Goal: Navigation & Orientation: Find specific page/section

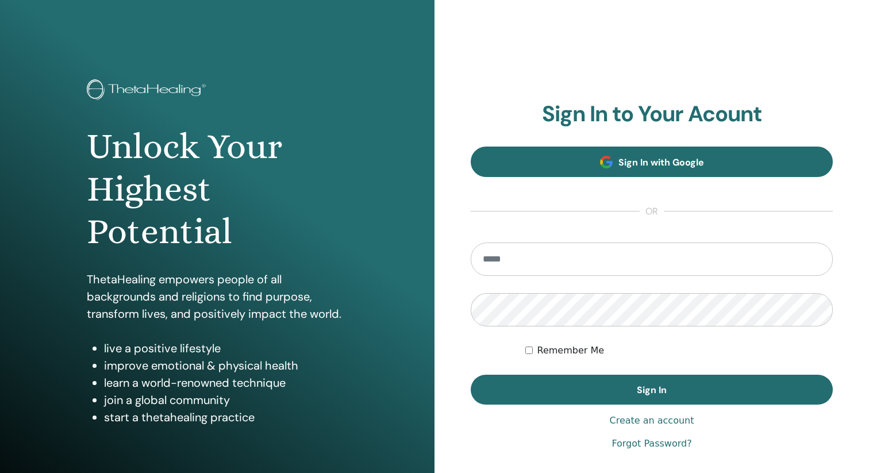
type input "**********"
click at [606, 170] on link "Sign In with Google" at bounding box center [652, 162] width 362 height 30
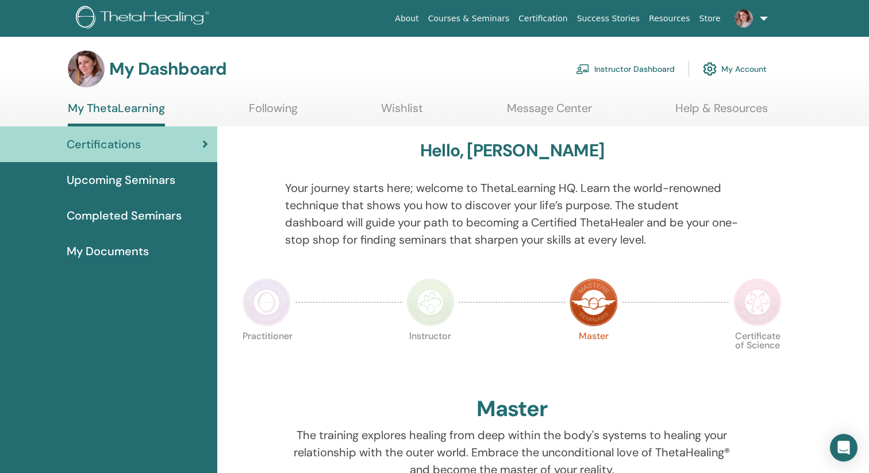
click at [484, 17] on link "Courses & Seminars" at bounding box center [469, 18] width 91 height 21
